Goal: Information Seeking & Learning: Learn about a topic

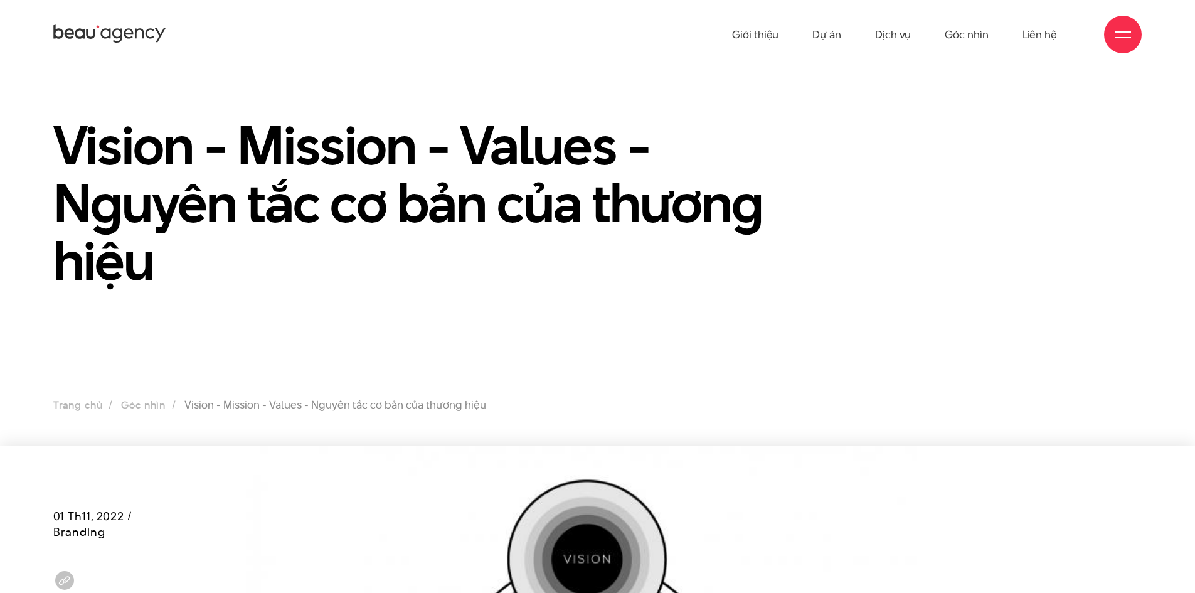
scroll to position [2039, 0]
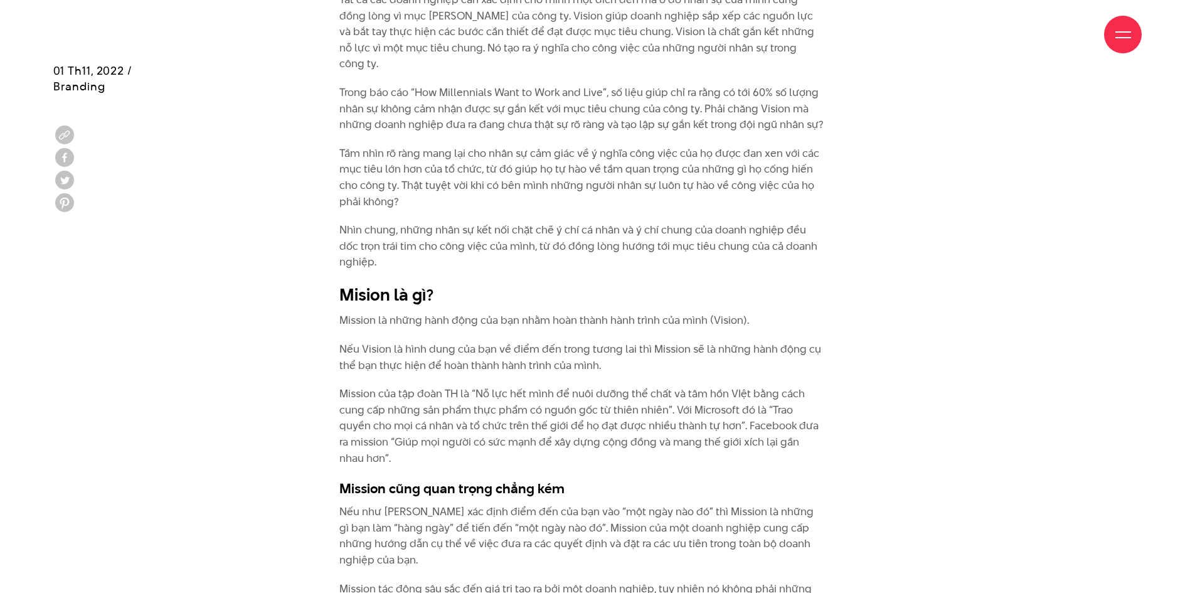
click at [393, 312] on p "Mission là những hành động của bạn nhằm hoàn thành hành trình của mình (Vision)." at bounding box center [581, 320] width 485 height 16
drag, startPoint x: 379, startPoint y: 304, endPoint x: 749, endPoint y: 303, distance: 370.2
click at [749, 312] on p "Mission là những hành động của bạn nhằm hoàn thành hành trình của mình (Vision)." at bounding box center [581, 320] width 485 height 16
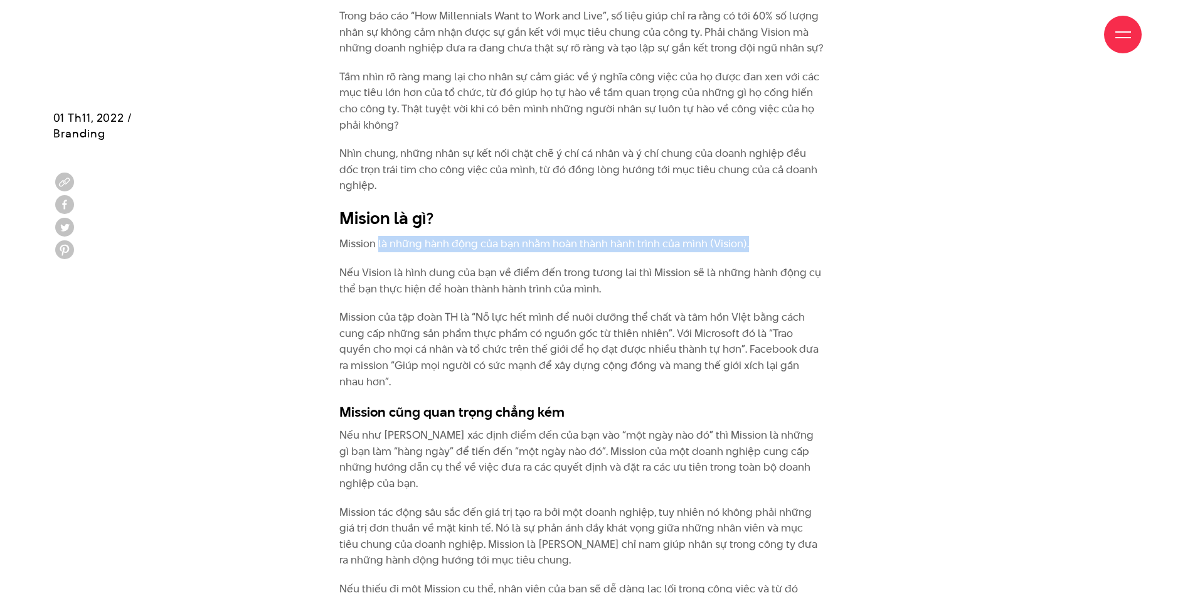
scroll to position [2165, 0]
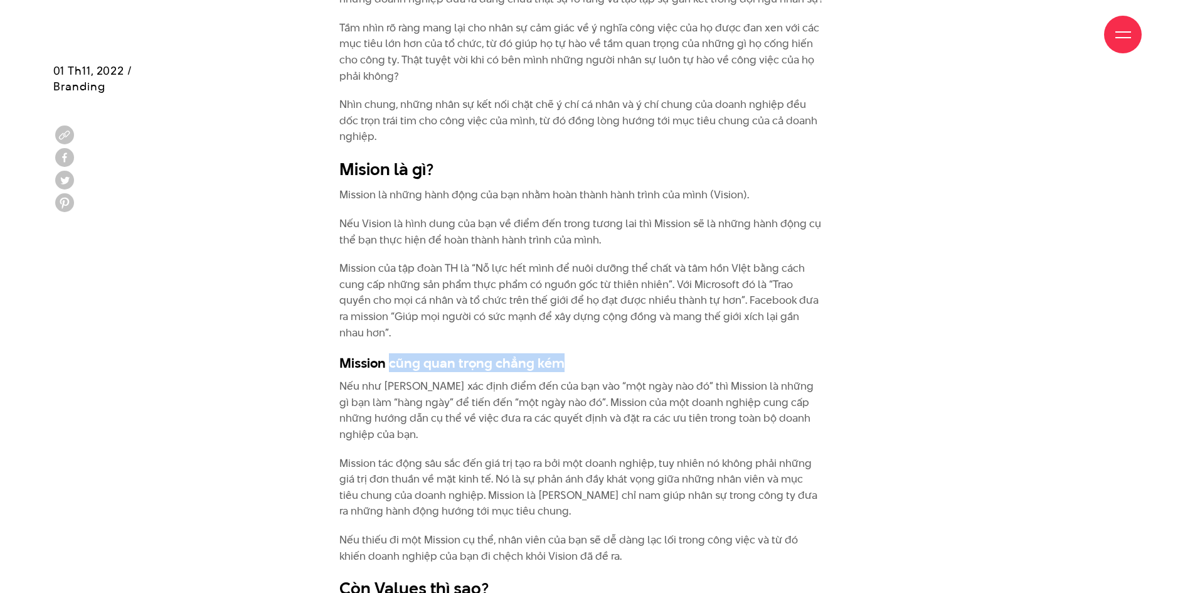
drag, startPoint x: 390, startPoint y: 346, endPoint x: 570, endPoint y: 343, distance: 180.1
click at [570, 353] on h3 "Mission cũng quan trọng chẳng kém" at bounding box center [581, 362] width 485 height 19
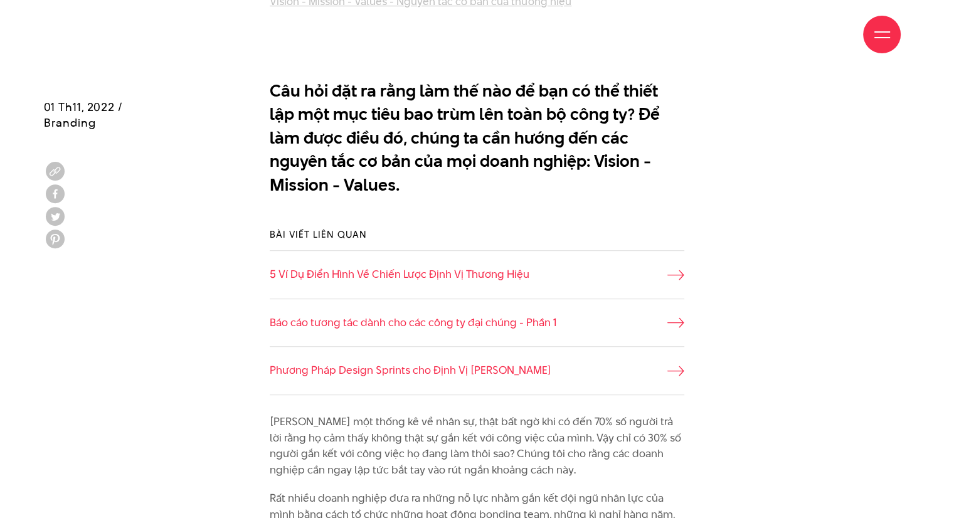
scroll to position [690, 0]
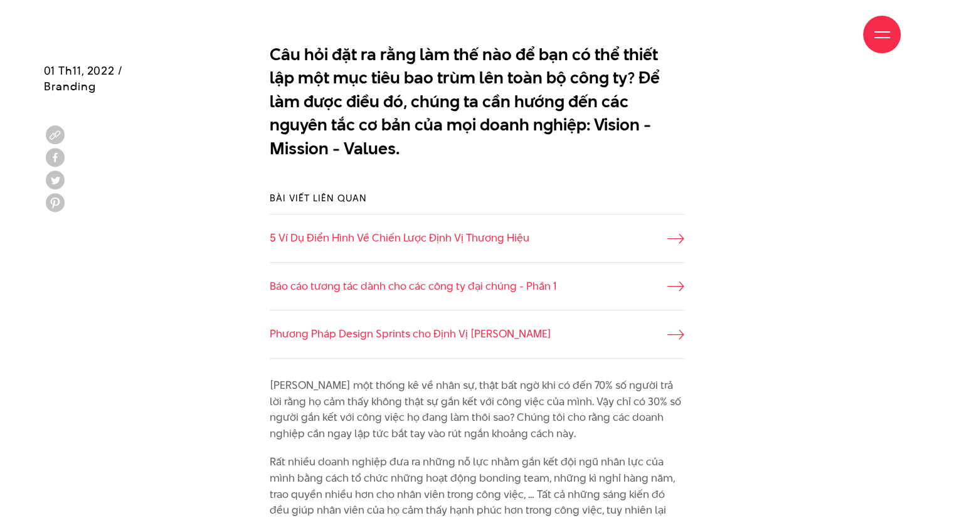
drag, startPoint x: 397, startPoint y: 53, endPoint x: 542, endPoint y: 46, distance: 145.7
click at [542, 46] on div "Giới thiệu Dự án Dịch vụ Góc nhìn Liên hệ" at bounding box center [477, 34] width 848 height 69
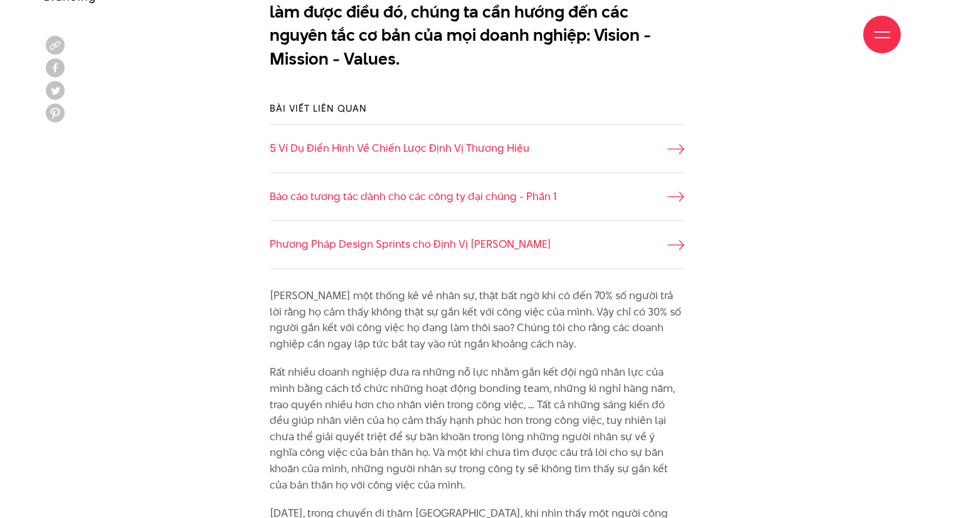
scroll to position [878, 0]
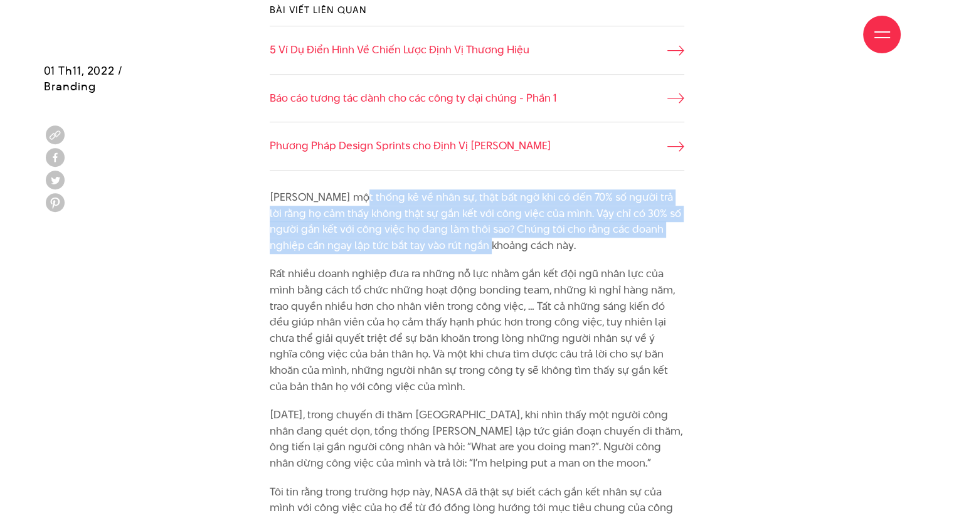
drag, startPoint x: 382, startPoint y: 203, endPoint x: 481, endPoint y: 239, distance: 105.4
click at [481, 239] on p "[PERSON_NAME] một thống kê về nhân sự, thật bất ngờ khi có đến 70% số người trả…" at bounding box center [477, 221] width 415 height 64
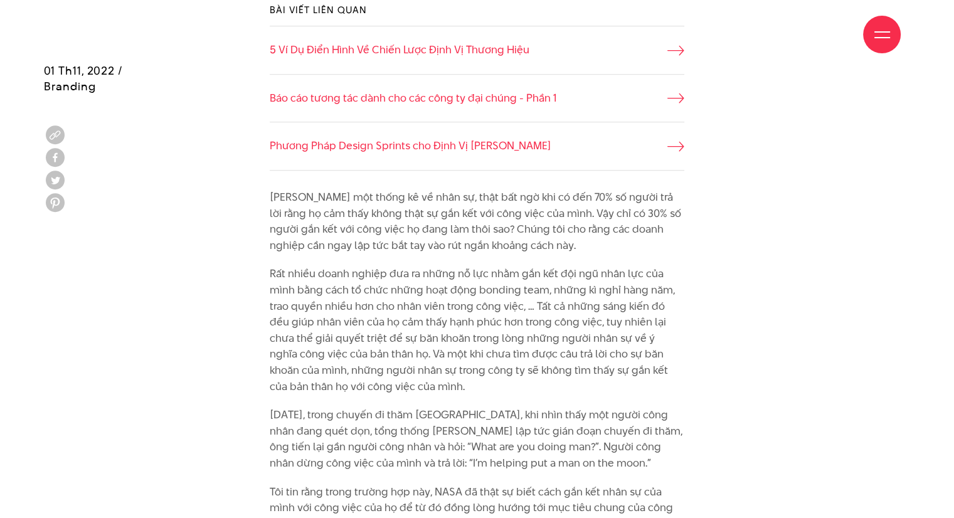
click at [600, 326] on p "Rất nhiều doanh nghiệp đưa ra những nỗ lực nhằm gắn kết đội ngũ nhân lực của mì…" at bounding box center [477, 330] width 415 height 129
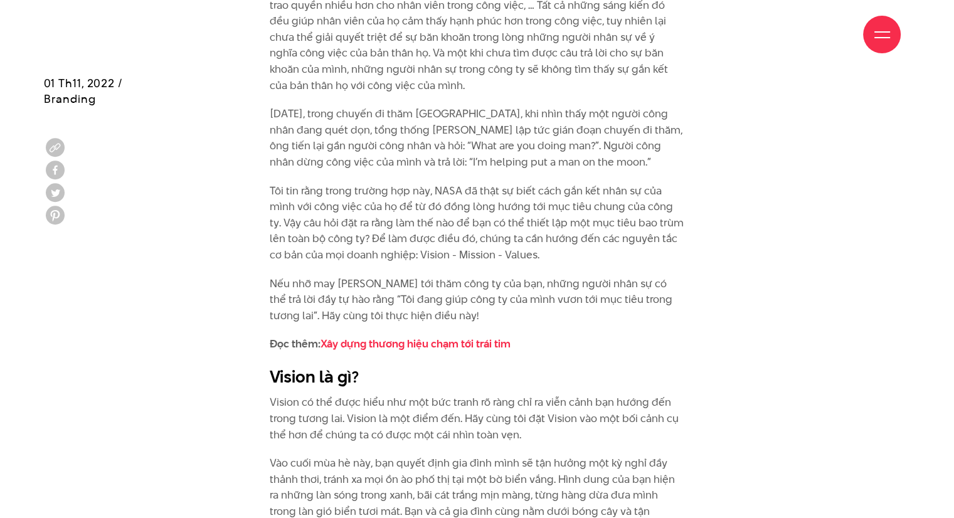
scroll to position [1192, 0]
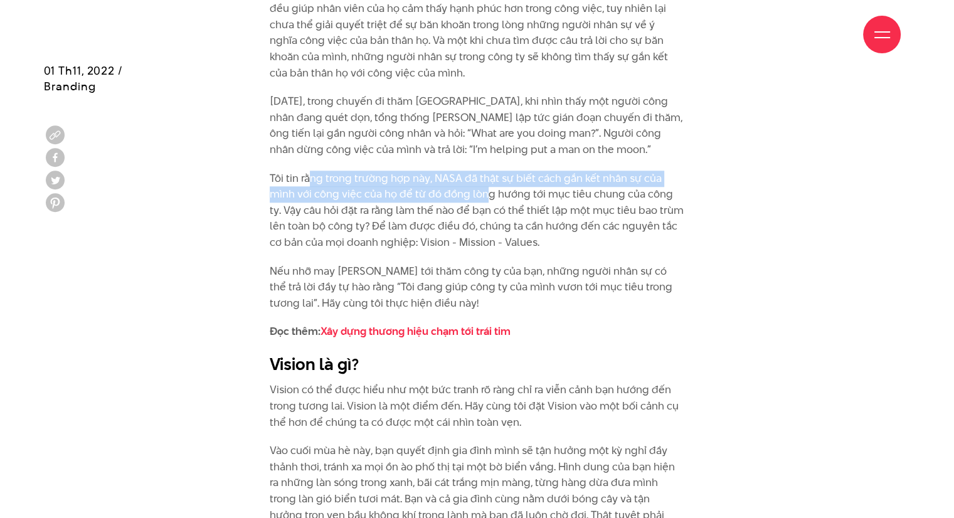
drag, startPoint x: 312, startPoint y: 182, endPoint x: 485, endPoint y: 194, distance: 173.6
click at [485, 194] on p "Tôi tin rằng trong trường hợp này, NASA đã thật sự biết cách gắn kết nhân sự củ…" at bounding box center [477, 211] width 415 height 80
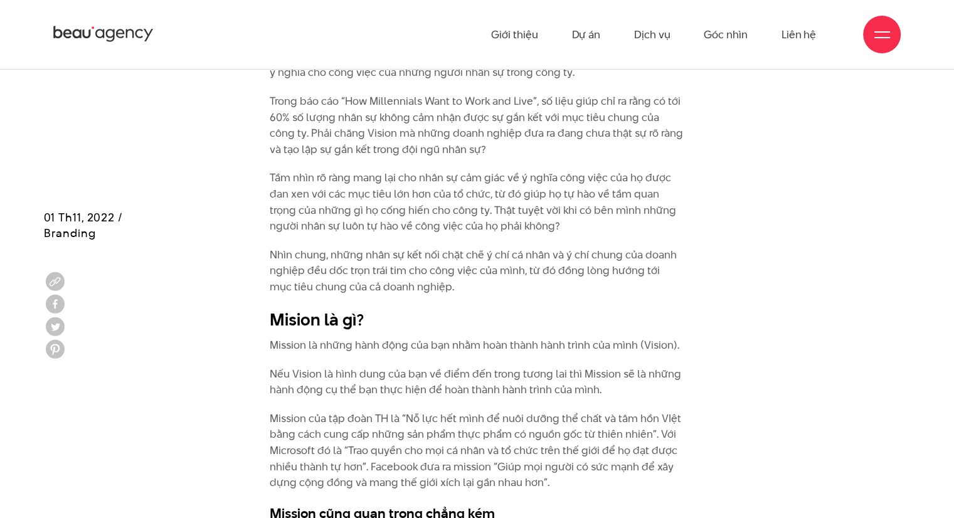
scroll to position [1819, 0]
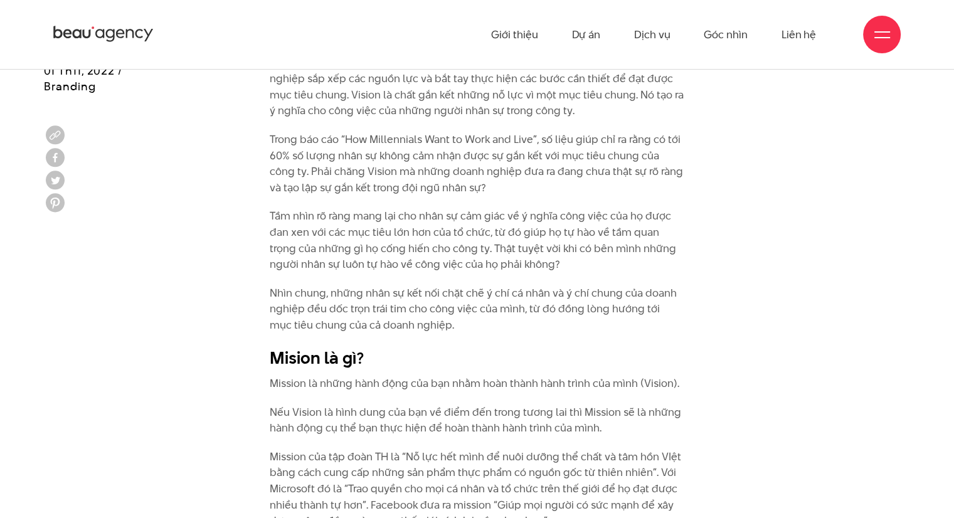
click at [454, 351] on h2 "Mision là gì?" at bounding box center [477, 358] width 415 height 24
drag, startPoint x: 381, startPoint y: 361, endPoint x: 358, endPoint y: 366, distance: 23.9
click at [380, 376] on p "Mission là những hành động của bạn nhằm hoàn thành hành trình của mình (Vision)." at bounding box center [477, 384] width 415 height 16
click at [338, 376] on p "Mission là những hành động của bạn nhằm hoàn thành hành trình của mình (Vision)." at bounding box center [477, 384] width 415 height 16
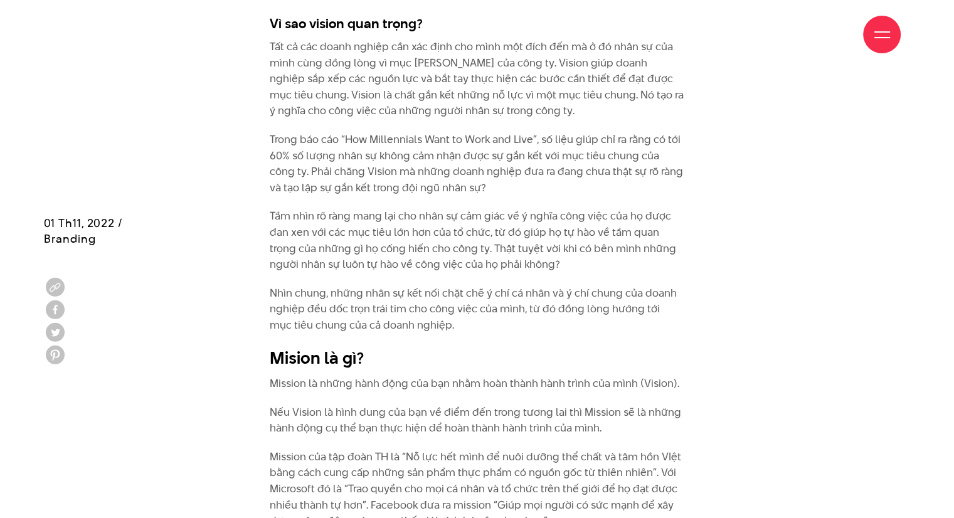
scroll to position [2196, 0]
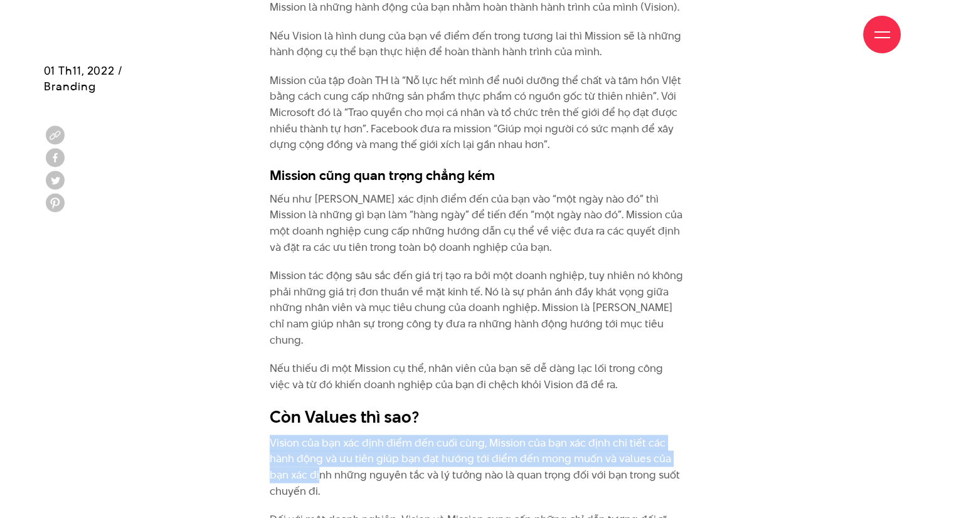
drag, startPoint x: 269, startPoint y: 410, endPoint x: 319, endPoint y: 444, distance: 60.0
click at [319, 444] on p "Vision của bạn xác định điểm đến cuối cùng, Mission của bạn xác định chi tiết c…" at bounding box center [477, 467] width 415 height 64
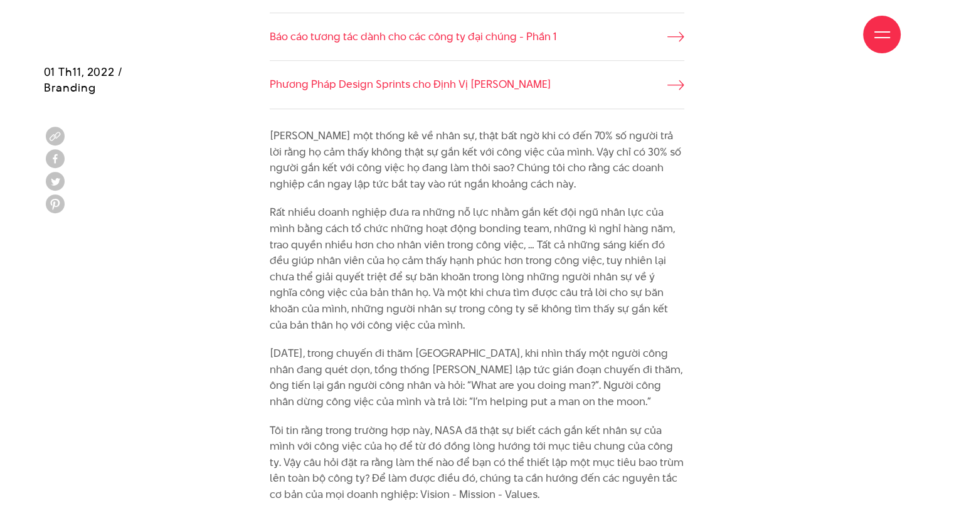
scroll to position [941, 0]
click at [474, 355] on p "[DATE], trong chuyến đi thăm [GEOGRAPHIC_DATA], khi nhìn thấy một người công nh…" at bounding box center [477, 376] width 415 height 64
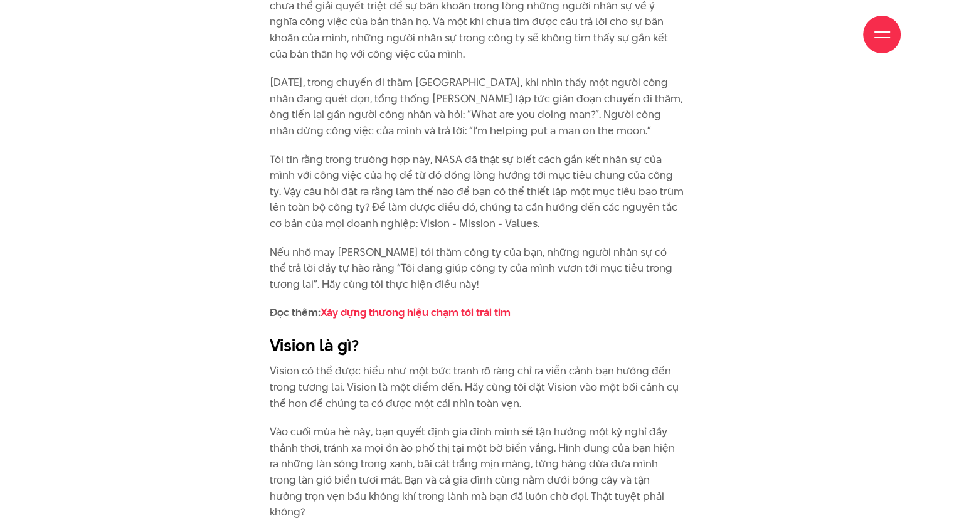
scroll to position [1255, 0]
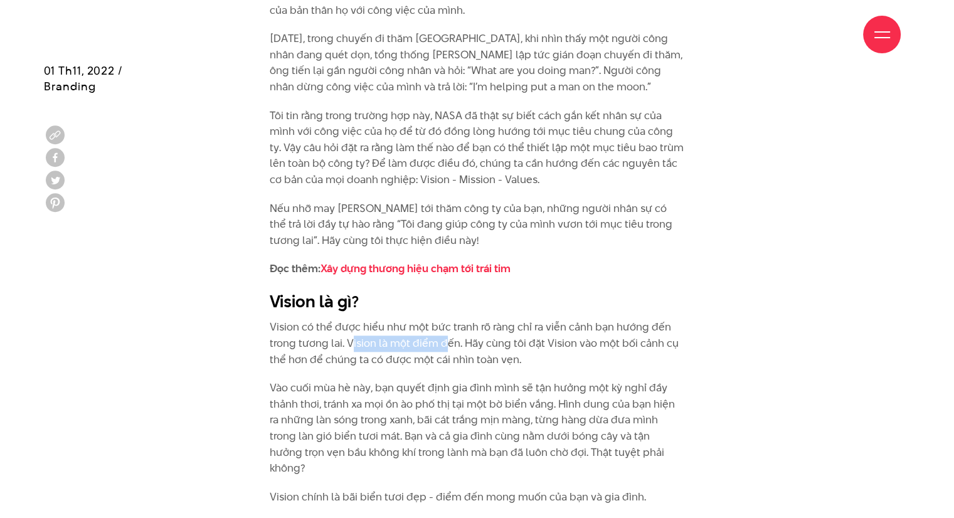
drag, startPoint x: 351, startPoint y: 342, endPoint x: 443, endPoint y: 342, distance: 92.2
click at [443, 342] on p "Vision có thể được hiểu như một bức tranh rõ ràng chỉ ra viễn cảnh bạn hướng đế…" at bounding box center [477, 343] width 415 height 48
click at [485, 359] on p "Vision có thể được hiểu như một bức tranh rõ ràng chỉ ra viễn cảnh bạn hướng đế…" at bounding box center [477, 343] width 415 height 48
drag, startPoint x: 464, startPoint y: 341, endPoint x: 526, endPoint y: 340, distance: 62.1
click at [526, 340] on p "Vision có thể được hiểu như một bức tranh rõ ràng chỉ ra viễn cảnh bạn hướng đế…" at bounding box center [477, 343] width 415 height 48
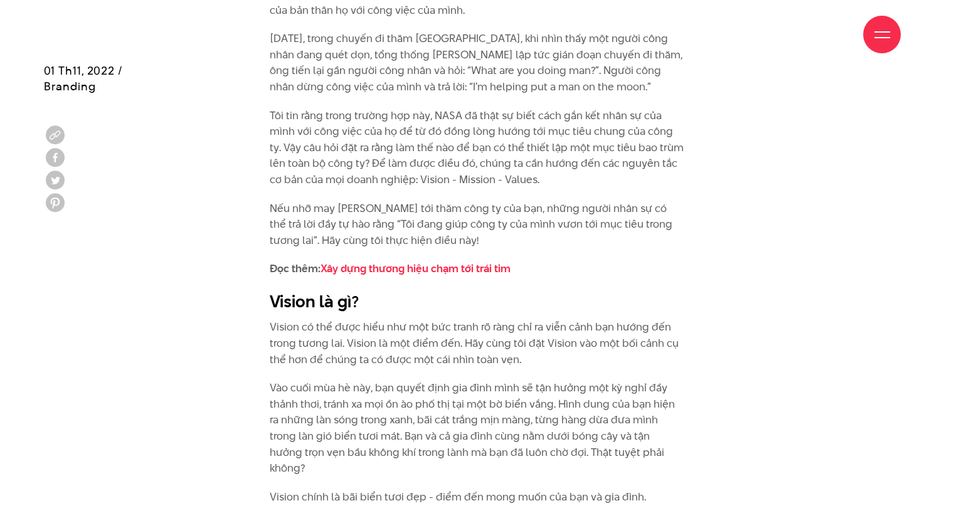
click at [450, 364] on p "Vision có thể được hiểu như một bức tranh rõ ràng chỉ ra viễn cảnh bạn hướng đế…" at bounding box center [477, 343] width 415 height 48
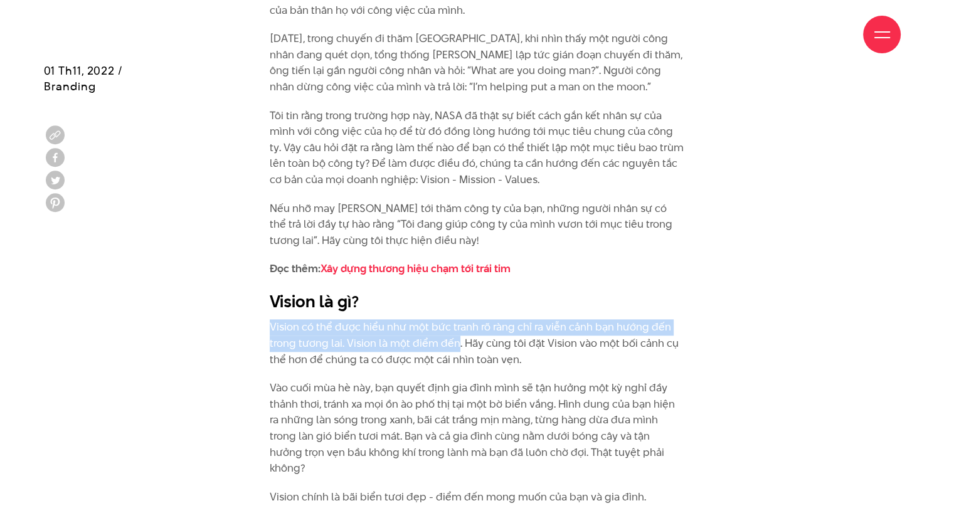
drag, startPoint x: 458, startPoint y: 343, endPoint x: 270, endPoint y: 331, distance: 187.9
click at [270, 331] on p "Vision có thể được hiểu như một bức tranh rõ ràng chỉ ra viễn cảnh bạn hướng đế…" at bounding box center [477, 343] width 415 height 48
copy p "Vision có thể được hiểu như một bức tranh rõ ràng chỉ ra viễn cảnh bạn hướng đế…"
click at [358, 326] on p "Vision có thể được hiểu như một bức tranh rõ ràng chỉ ra viễn cảnh bạn hướng đế…" at bounding box center [477, 343] width 415 height 48
